Goal: Task Accomplishment & Management: Use online tool/utility

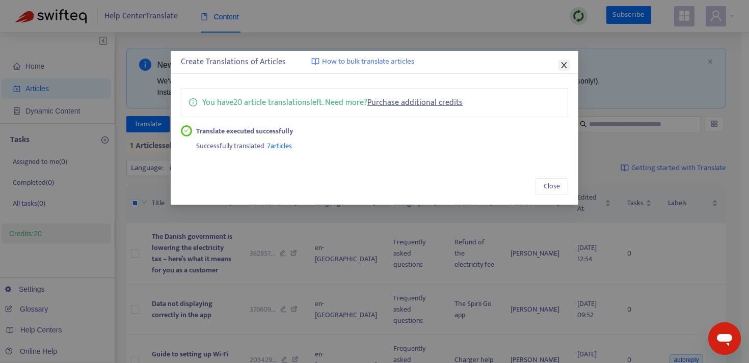
click at [563, 65] on icon "close" at bounding box center [564, 65] width 8 height 8
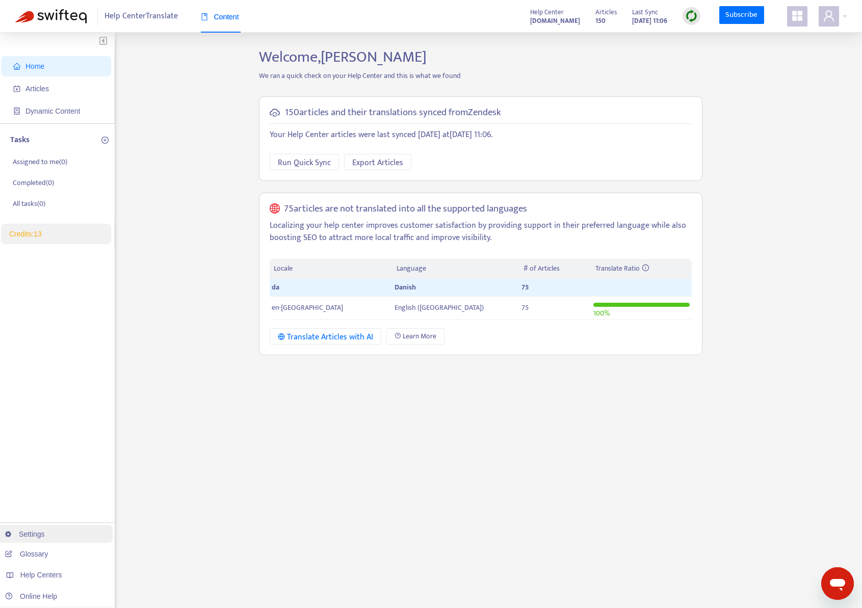
click at [34, 535] on link "Settings" at bounding box center [25, 534] width 40 height 8
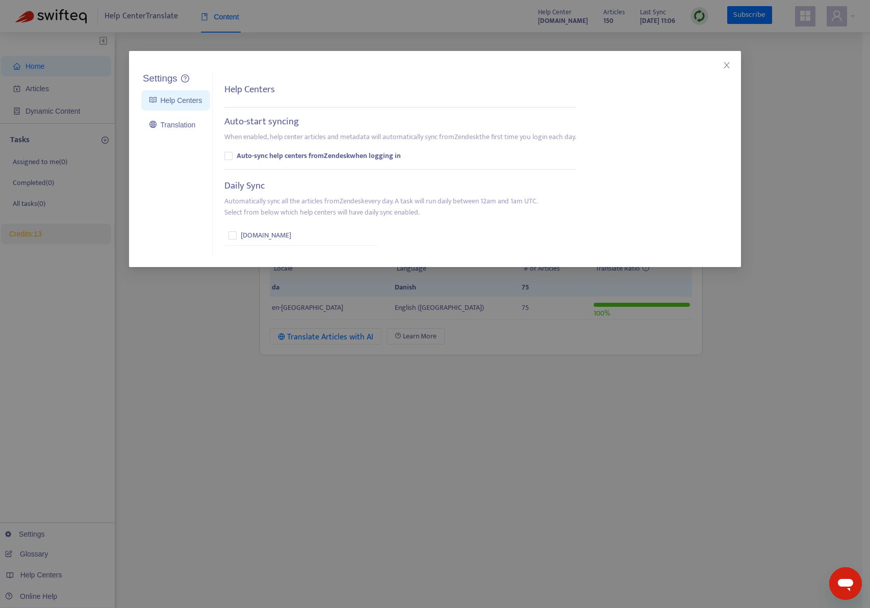
click at [187, 325] on div "Settings Help Centers Translation Settings Help Centers Auto-start syncing When…" at bounding box center [435, 304] width 870 height 608
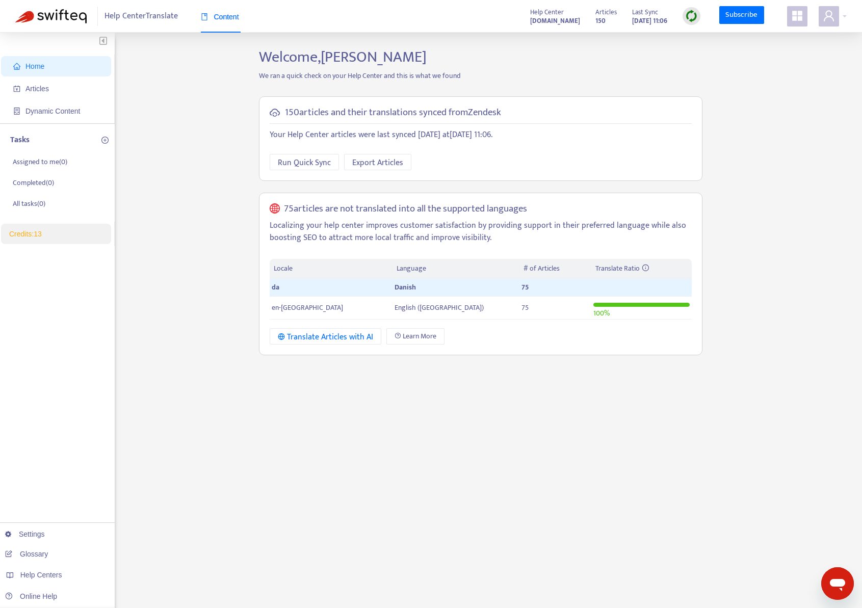
click at [803, 20] on icon "appstore" at bounding box center [797, 16] width 12 height 12
click at [803, 19] on span at bounding box center [797, 16] width 20 height 20
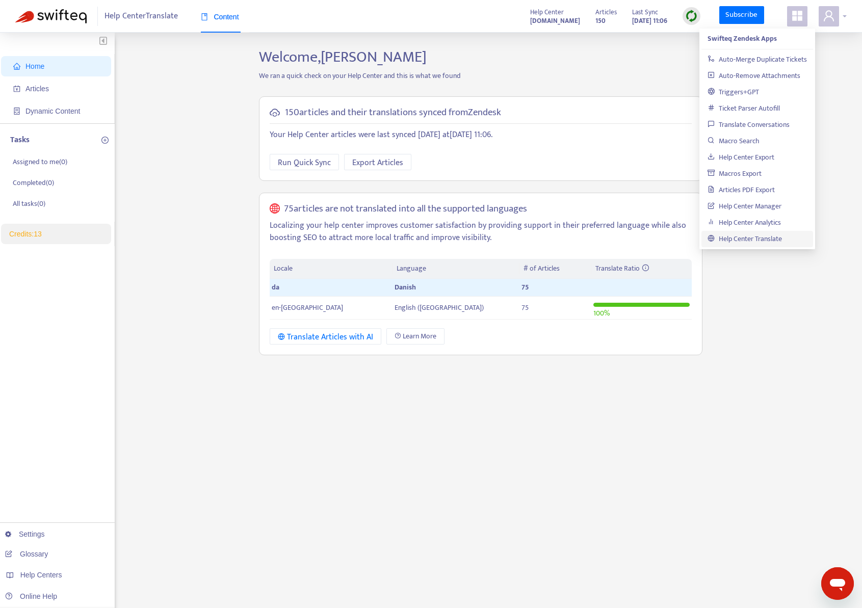
click at [835, 16] on icon "user" at bounding box center [829, 16] width 12 height 12
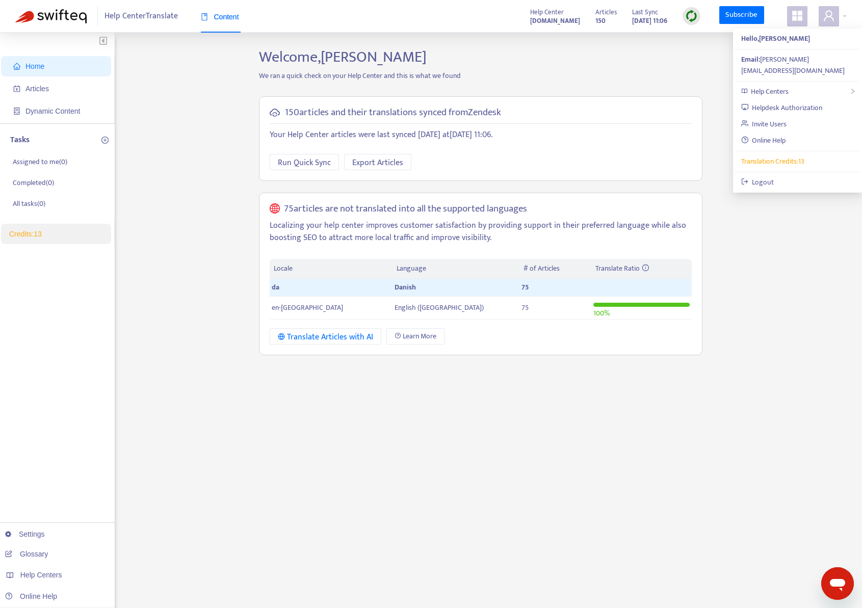
click at [762, 390] on div "Home Articles Dynamic Content Tasks Assigned to me ( 0 ) Completed ( 0 ) All ta…" at bounding box center [430, 346] width 831 height 596
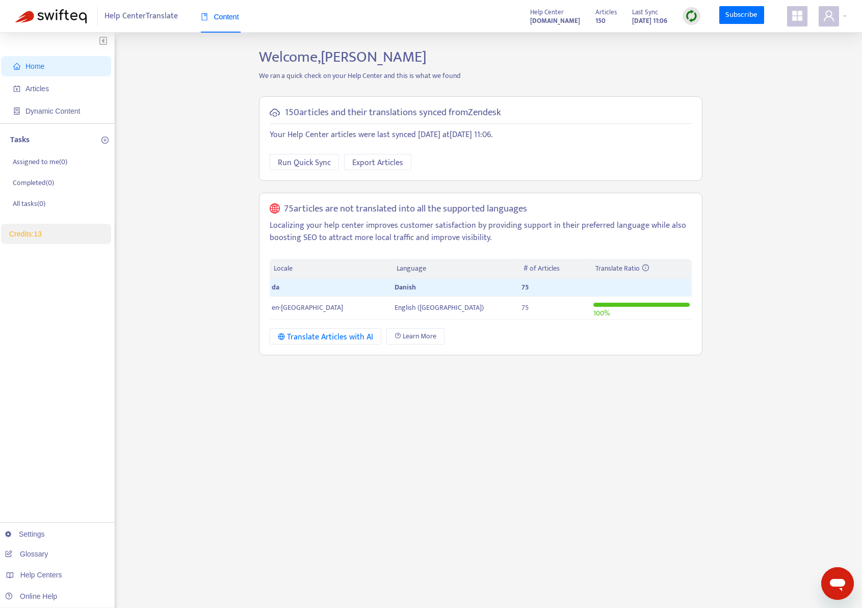
click at [764, 366] on div "Home Articles Dynamic Content Tasks Assigned to me ( 0 ) Completed ( 0 ) All ta…" at bounding box center [430, 346] width 831 height 596
click at [48, 89] on span "Articles" at bounding box center [36, 89] width 23 height 8
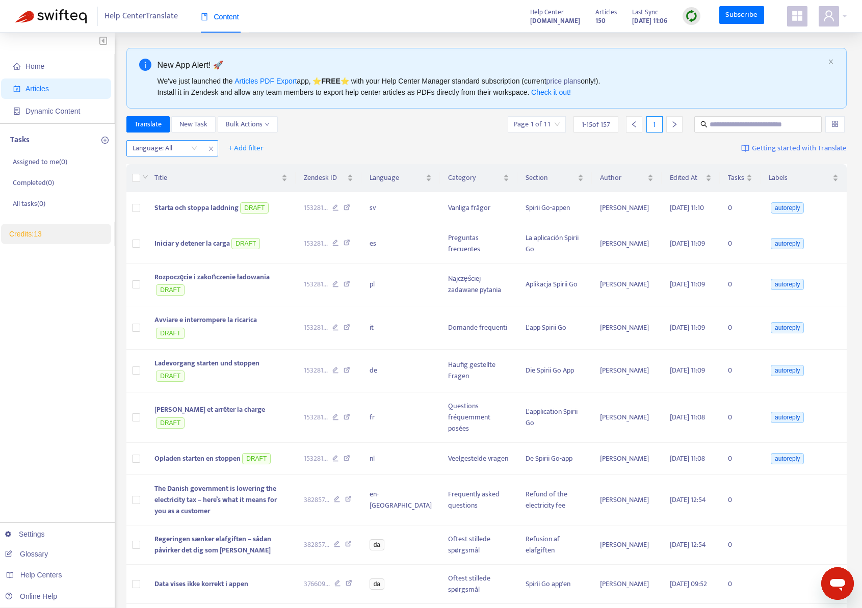
click at [196, 149] on div "Language: All" at bounding box center [165, 148] width 76 height 15
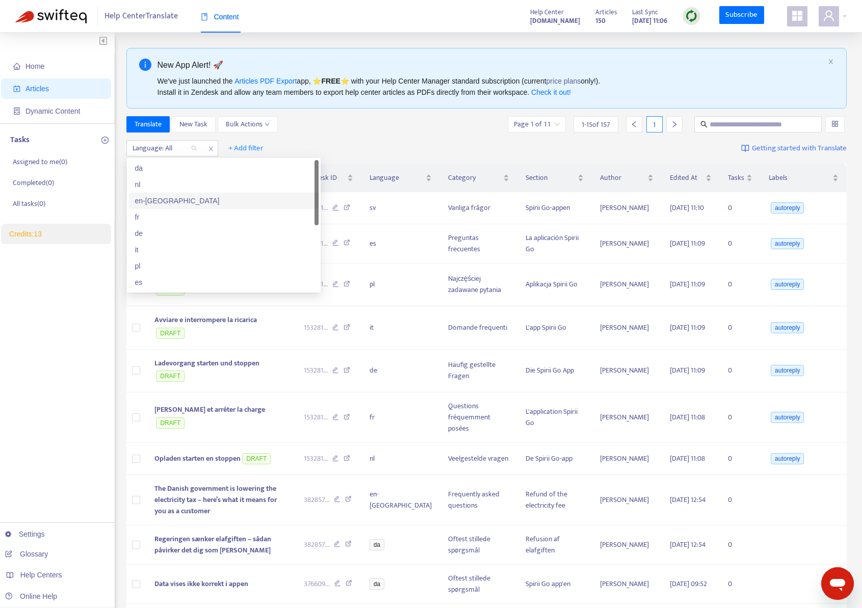
click at [180, 197] on div "en-[GEOGRAPHIC_DATA]" at bounding box center [223, 200] width 177 height 11
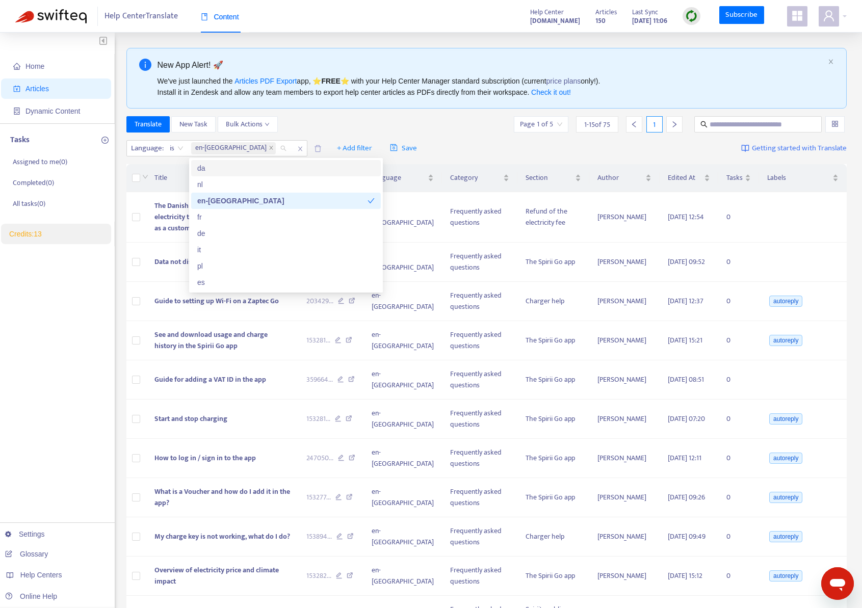
click at [422, 119] on div "Translate New Task Bulk Actions Page 1 of 5 1 - 15 of 75 1" at bounding box center [486, 124] width 721 height 16
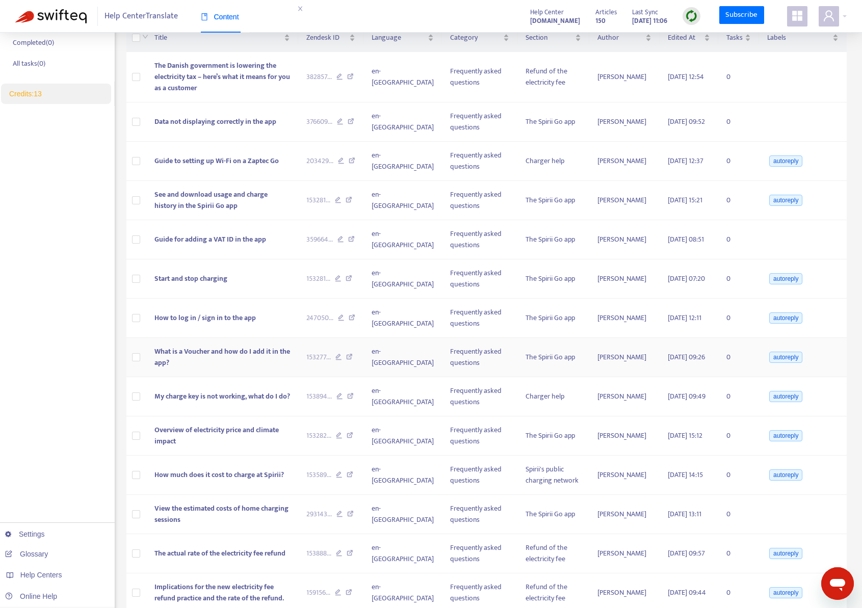
scroll to position [241, 0]
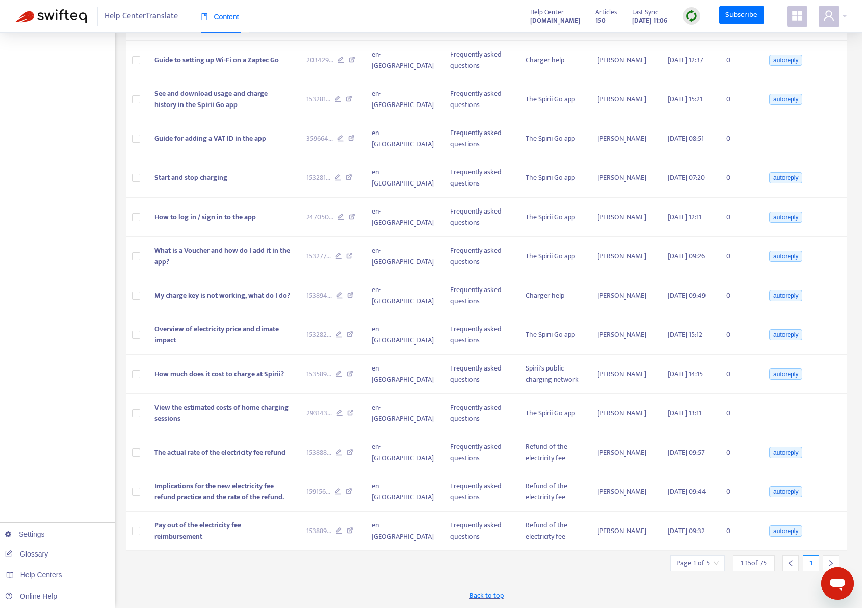
click at [835, 560] on div at bounding box center [831, 563] width 16 height 16
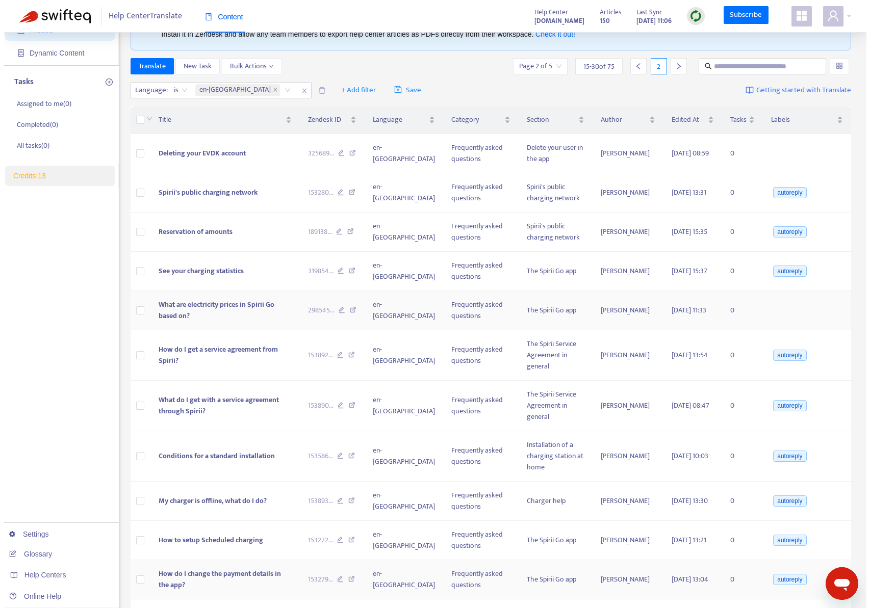
scroll to position [0, 0]
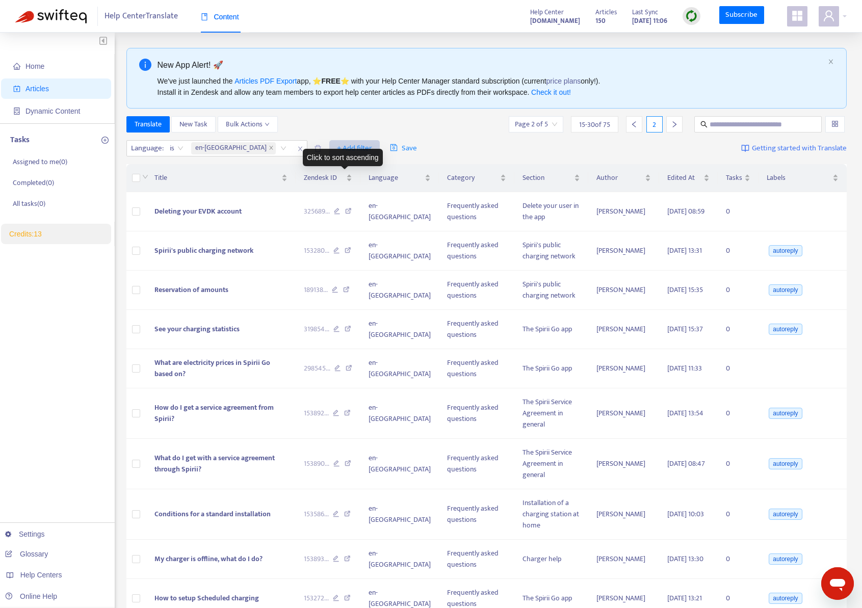
click at [337, 148] on span "+ Add filter" at bounding box center [354, 148] width 35 height 12
click at [320, 200] on span "Category" at bounding box center [315, 201] width 64 height 11
click at [312, 146] on div at bounding box center [343, 148] width 62 height 12
click at [312, 154] on div at bounding box center [343, 148] width 62 height 12
click at [392, 149] on icon "close" at bounding box center [395, 149] width 6 height 6
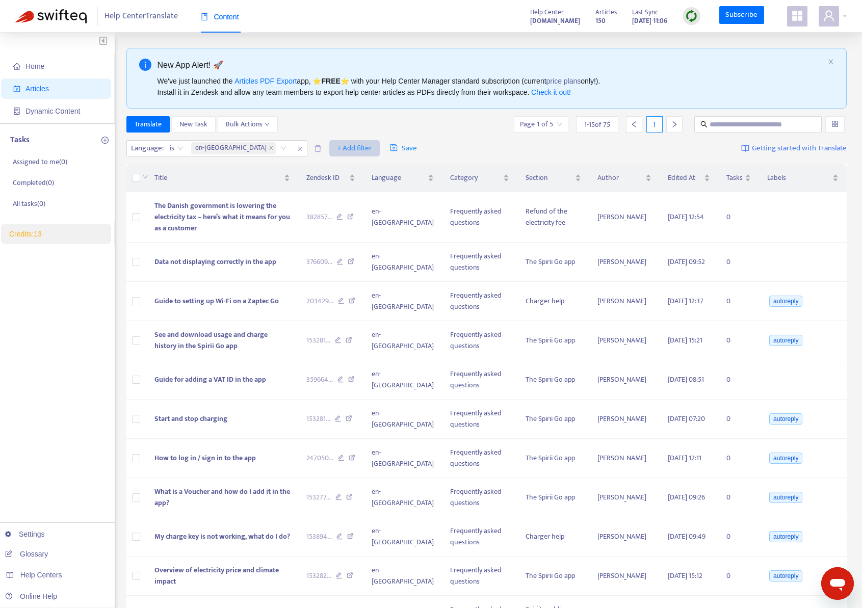
click at [337, 147] on span "+ Add filter" at bounding box center [354, 148] width 35 height 12
click at [321, 214] on span "Section" at bounding box center [315, 217] width 64 height 11
click at [312, 150] on div at bounding box center [343, 148] width 62 height 12
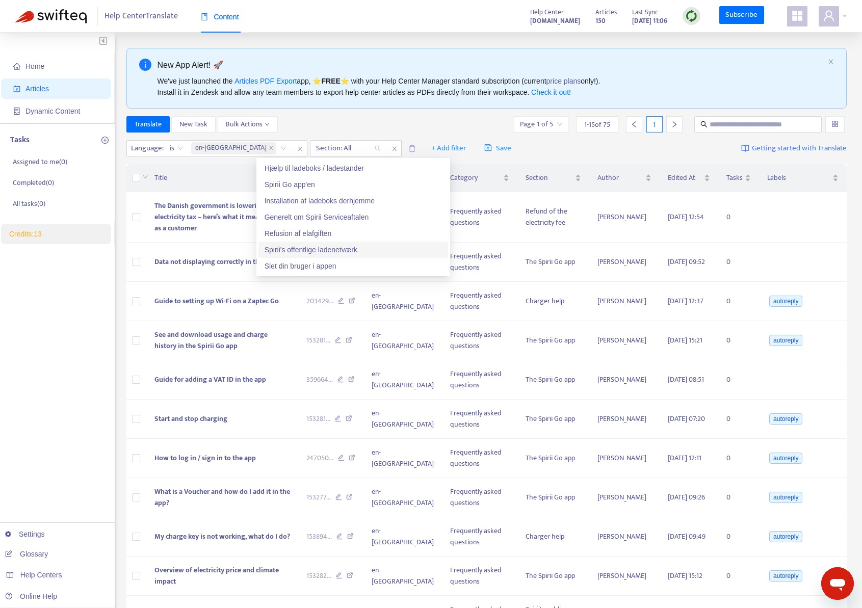
click at [302, 250] on div "Spirii's offentlige ladenetværk" at bounding box center [353, 249] width 177 height 11
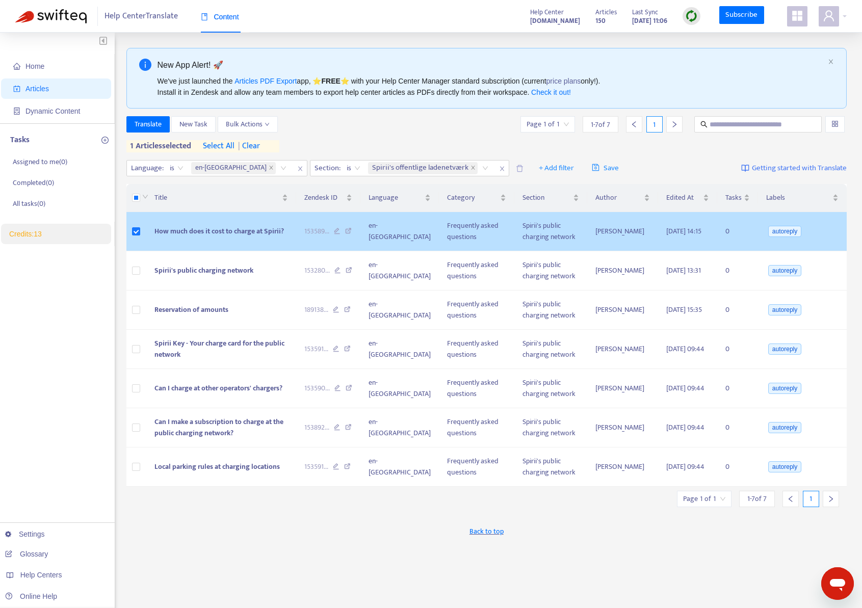
click at [296, 238] on td "How much does it cost to charge at Spirii?" at bounding box center [221, 231] width 150 height 39
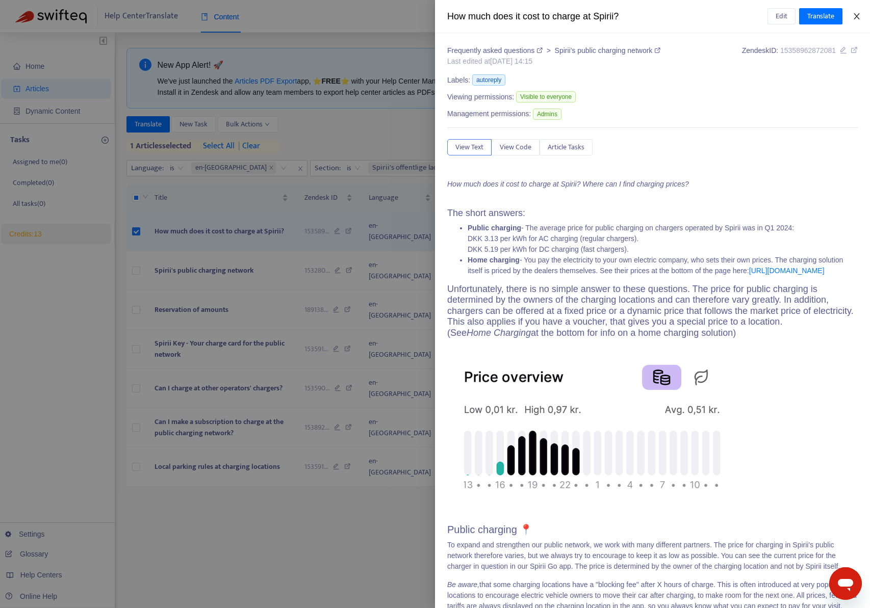
click at [855, 17] on icon "close" at bounding box center [856, 16] width 8 height 8
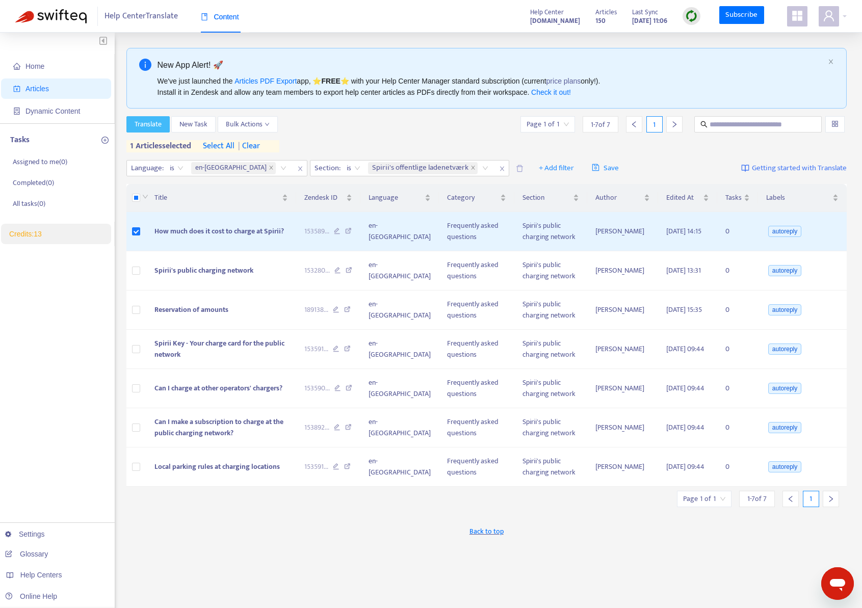
click at [144, 130] on button "Translate" at bounding box center [147, 124] width 43 height 16
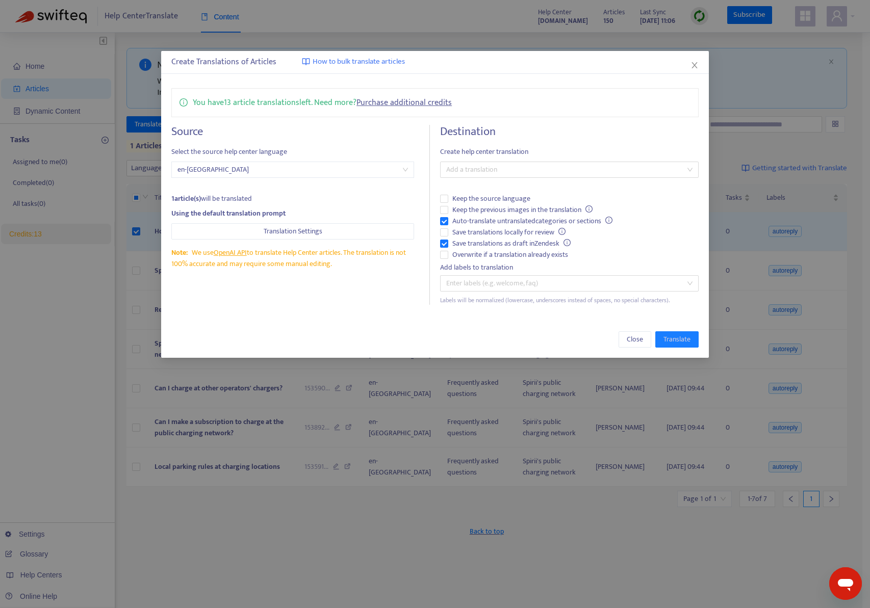
click at [276, 173] on span "en-[GEOGRAPHIC_DATA]" at bounding box center [292, 169] width 230 height 15
click at [506, 164] on div at bounding box center [563, 170] width 243 height 12
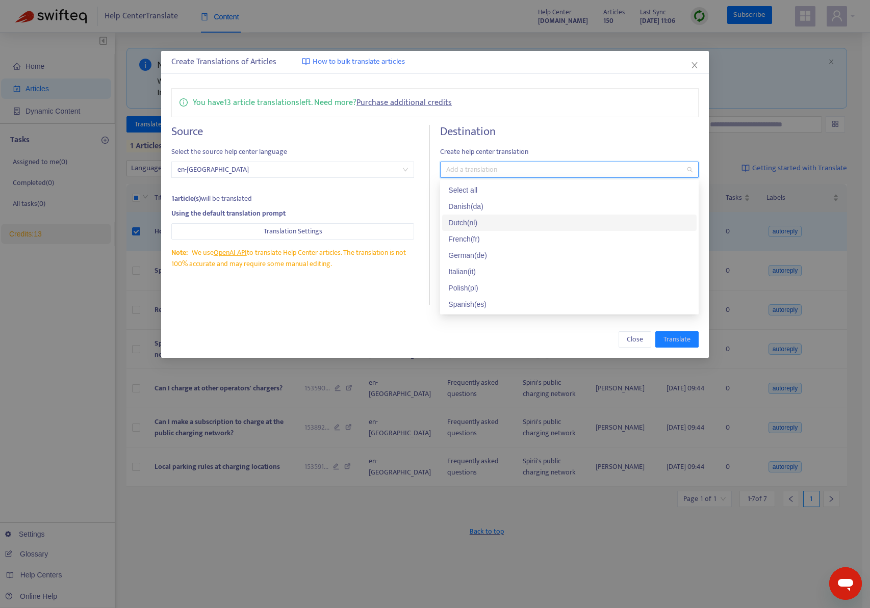
click at [512, 219] on div "Dutch ( nl )" at bounding box center [569, 222] width 242 height 11
click at [513, 239] on div "French ( fr )" at bounding box center [569, 238] width 242 height 11
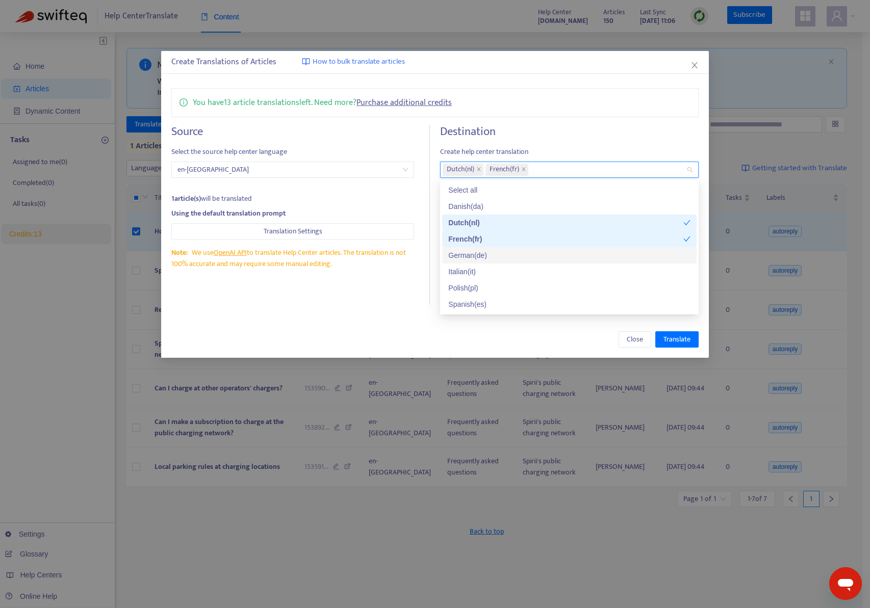
click at [519, 260] on div "German ( de )" at bounding box center [569, 255] width 242 height 11
click at [519, 270] on div "Italian ( it )" at bounding box center [569, 271] width 242 height 11
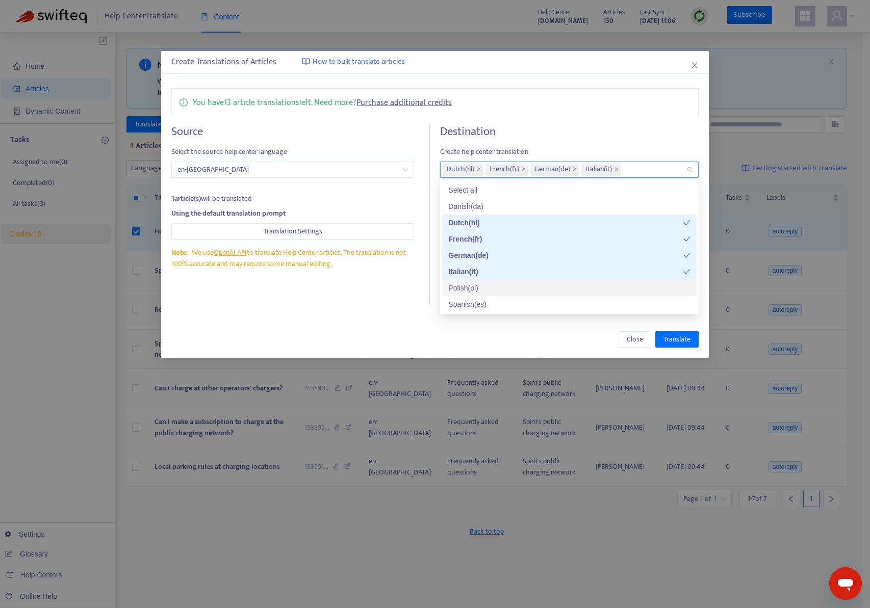
click at [521, 281] on div "Polish ( pl )" at bounding box center [569, 288] width 254 height 16
click at [523, 297] on div "Spanish ( es )" at bounding box center [569, 304] width 254 height 16
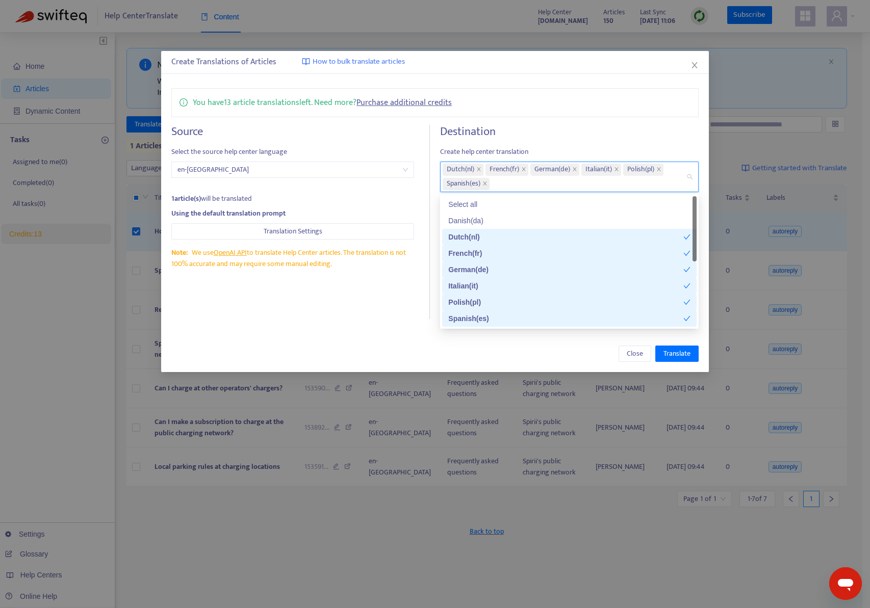
scroll to position [16, 0]
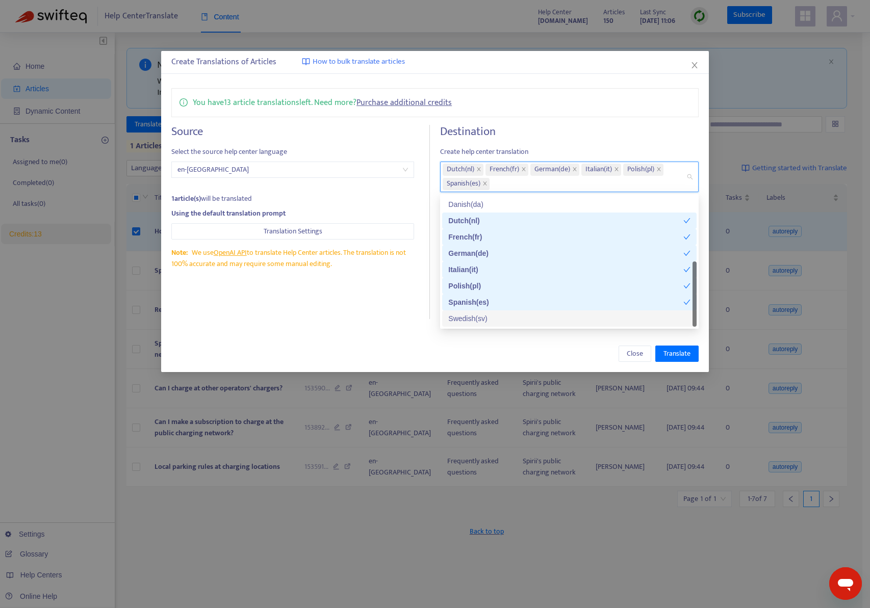
click at [547, 321] on div "Swedish ( sv )" at bounding box center [569, 318] width 242 height 11
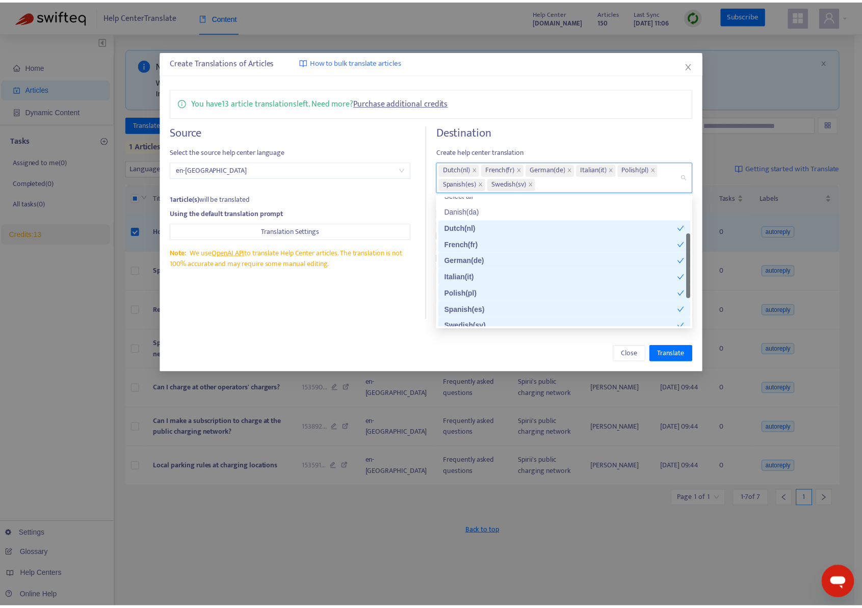
scroll to position [0, 0]
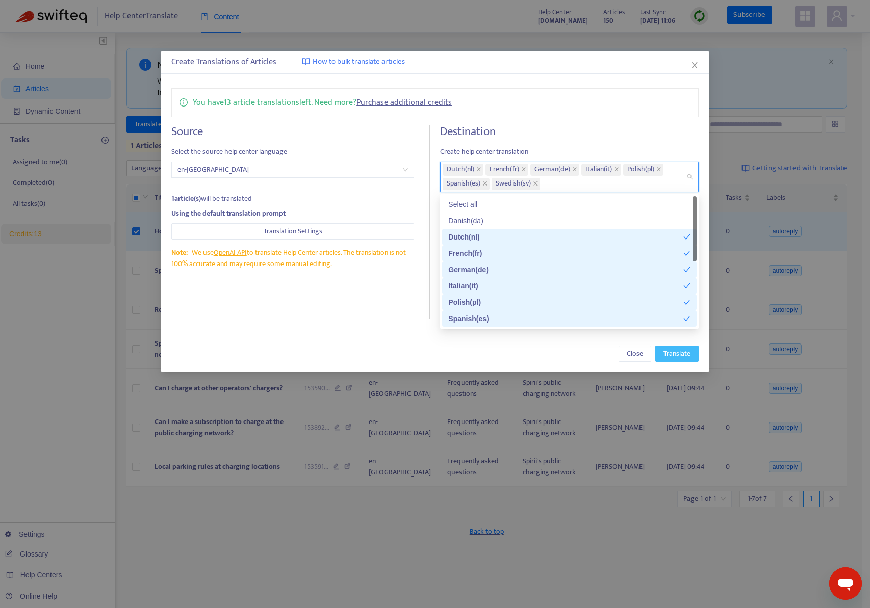
click at [660, 355] on button "Translate" at bounding box center [676, 354] width 43 height 16
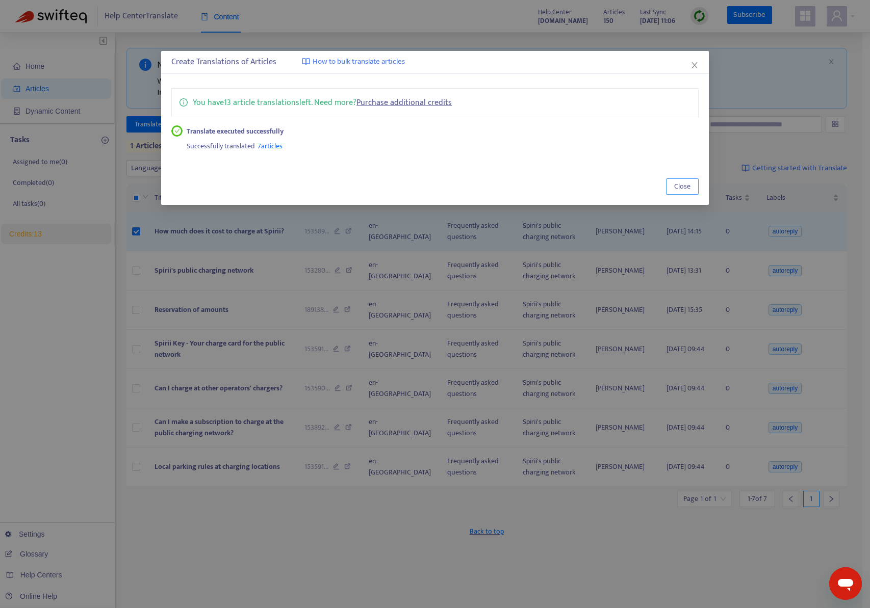
click at [681, 186] on span "Close" at bounding box center [682, 186] width 16 height 11
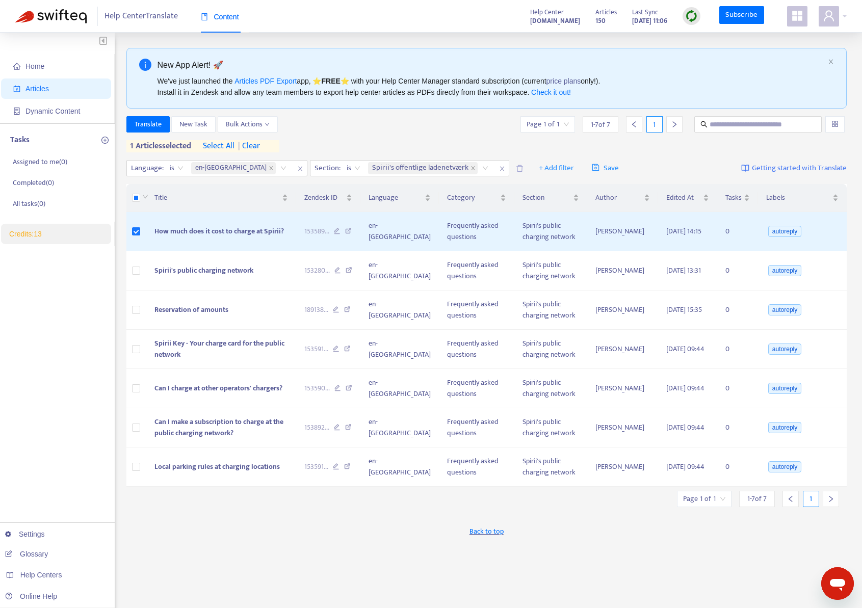
click at [773, 501] on div "1 - 7 of 7" at bounding box center [757, 499] width 36 height 16
click at [766, 500] on span "1 - 7 of 7" at bounding box center [756, 498] width 19 height 11
click at [498, 536] on span "Back to top" at bounding box center [487, 531] width 34 height 11
click at [496, 534] on span "Back to top" at bounding box center [487, 531] width 34 height 11
click at [260, 145] on span "| clear" at bounding box center [246, 146] width 25 height 12
